Goal: Task Accomplishment & Management: Manage account settings

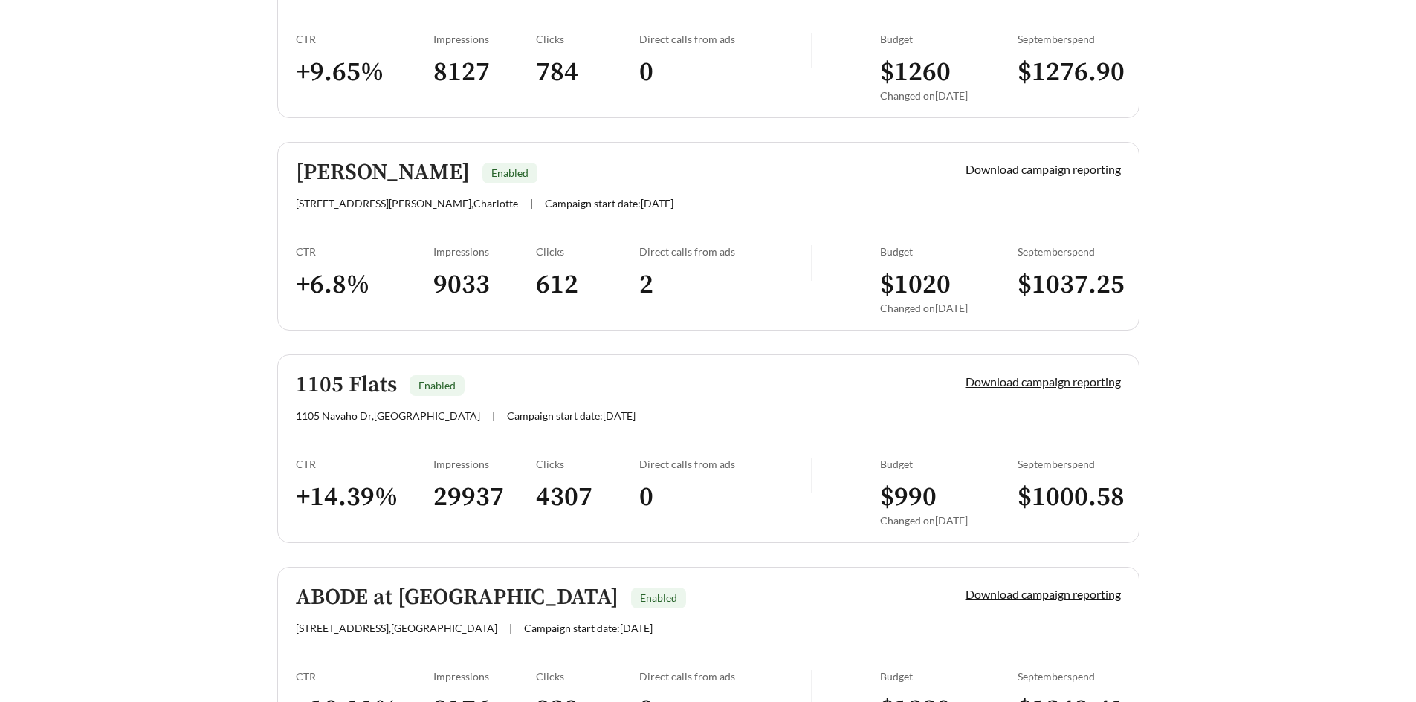
scroll to position [520, 0]
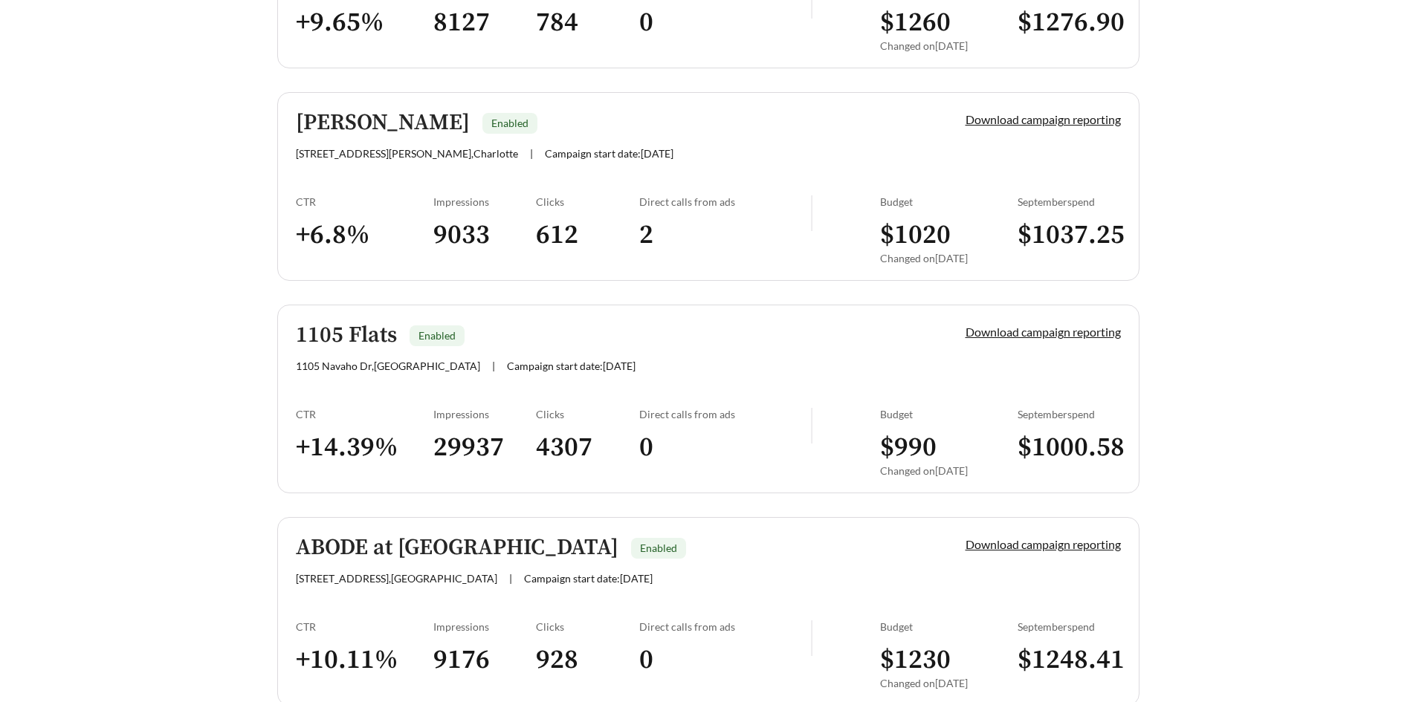
click at [823, 395] on link "1105 Flats Enabled [STREET_ADDRESS] | Campaign start date: [DATE] Download camp…" at bounding box center [708, 399] width 862 height 189
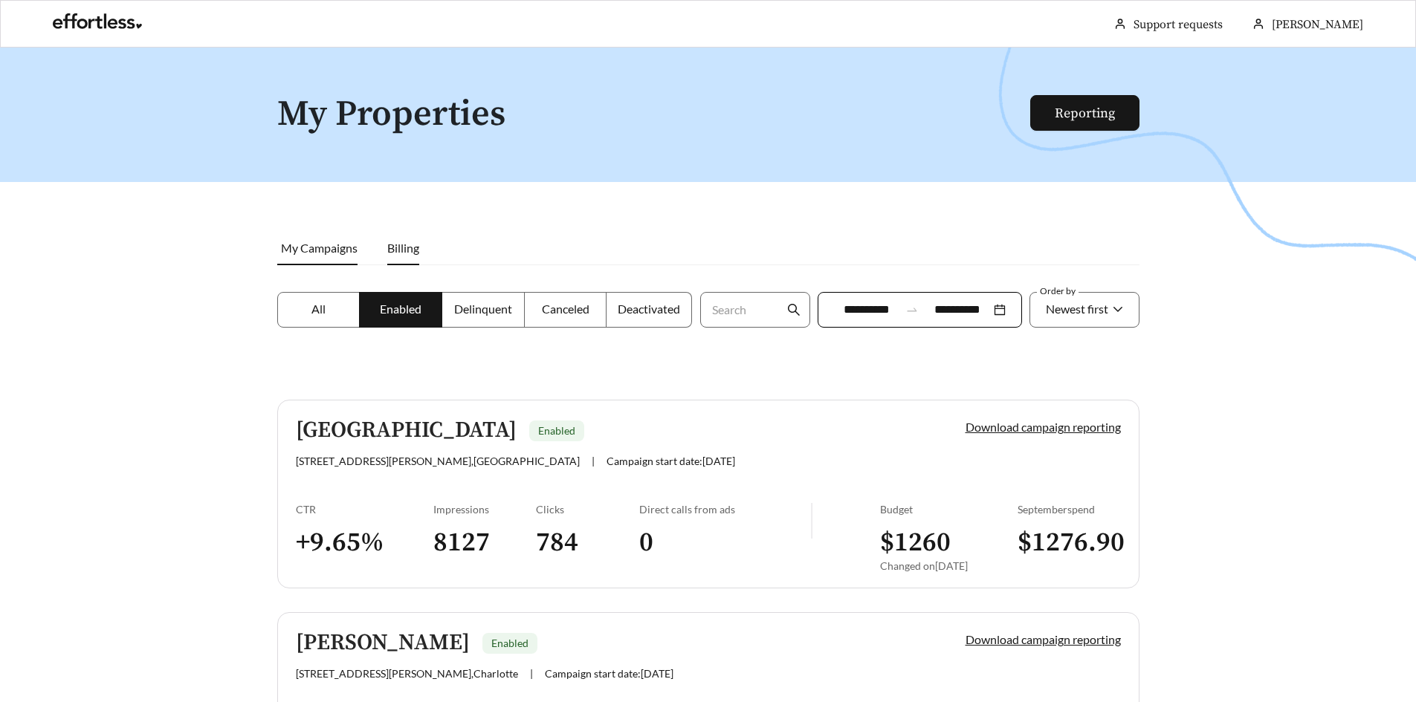
click at [403, 246] on span "Billing" at bounding box center [403, 248] width 32 height 14
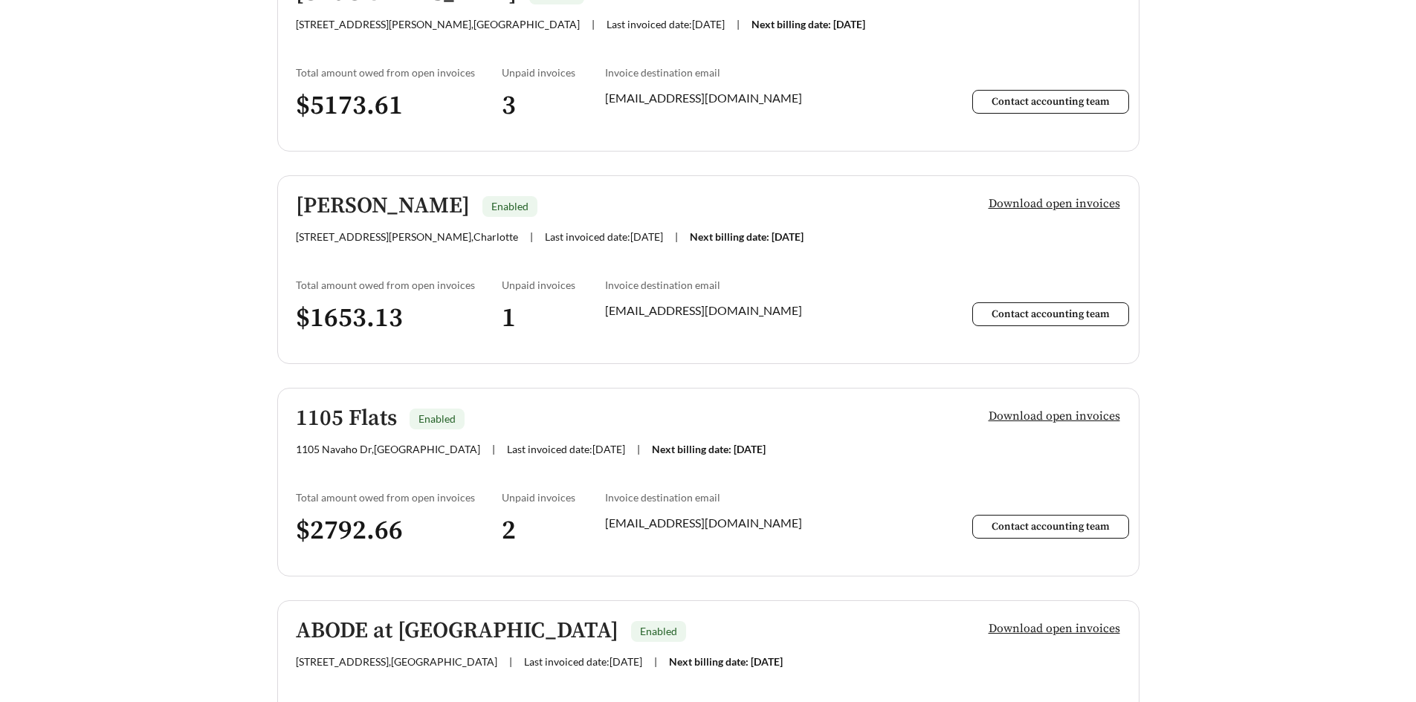
scroll to position [446, 0]
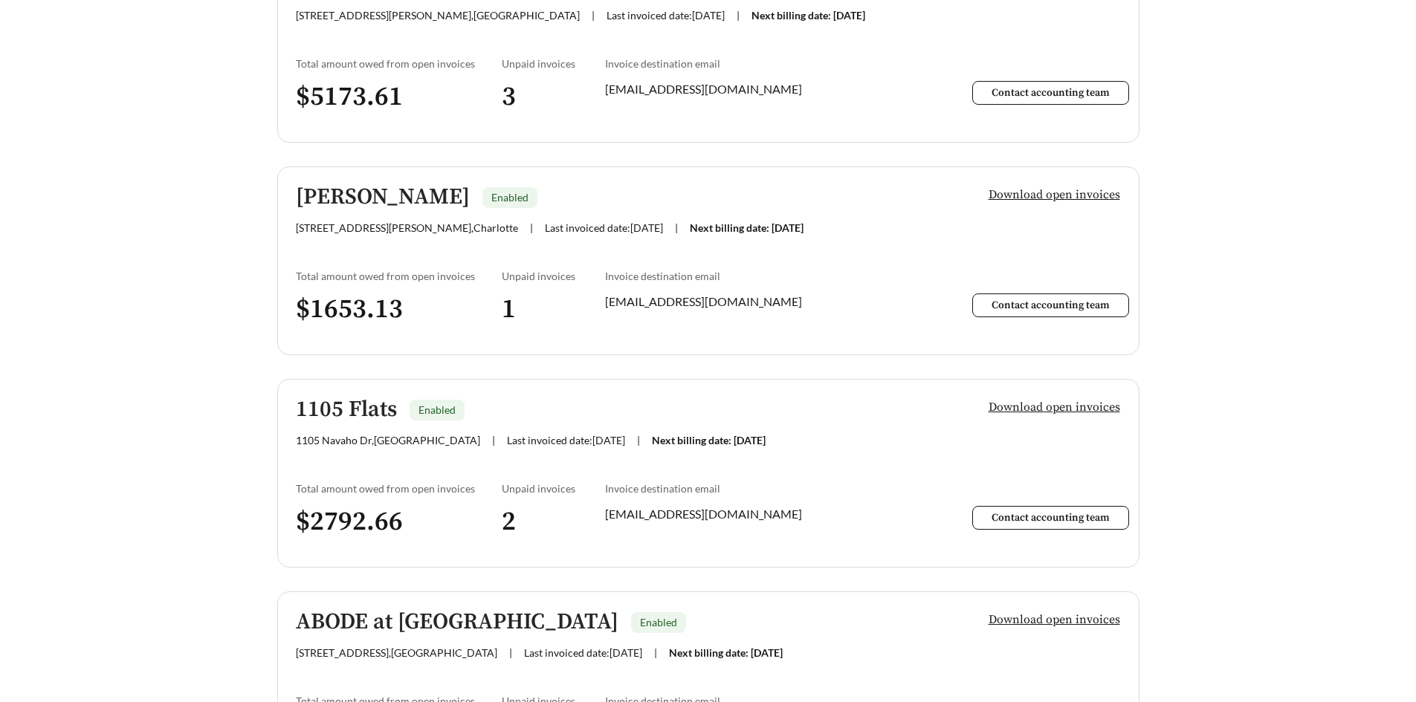
click at [1009, 410] on span "Download open invoices" at bounding box center [1055, 407] width 132 height 18
